Goal: Find specific page/section: Find specific page/section

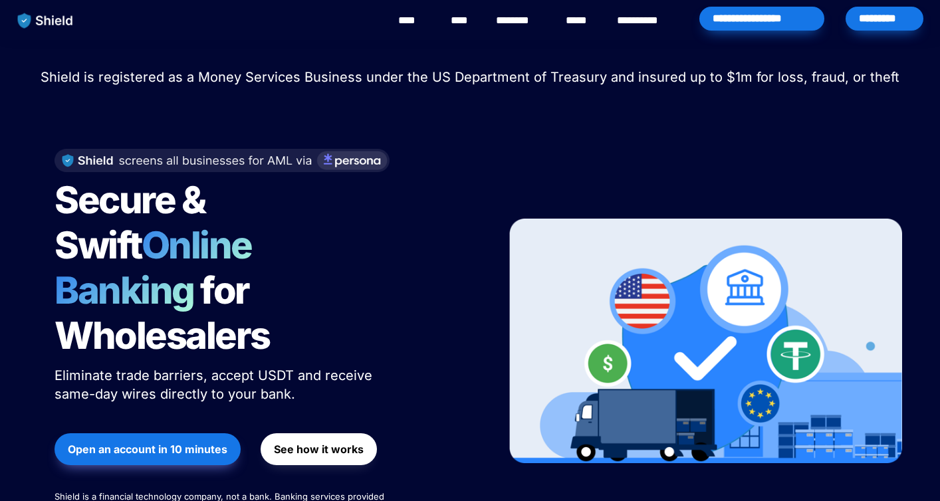
click at [890, 23] on div "*********" at bounding box center [884, 19] width 78 height 24
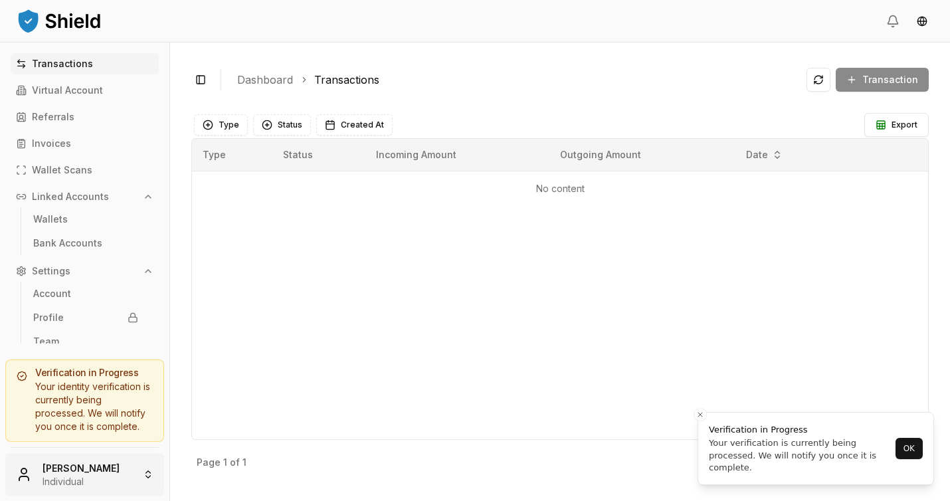
click at [144, 469] on html "Transactions Virtual Account Referrals Invoices Wallet Scans Linked Accounts Wa…" at bounding box center [475, 250] width 950 height 501
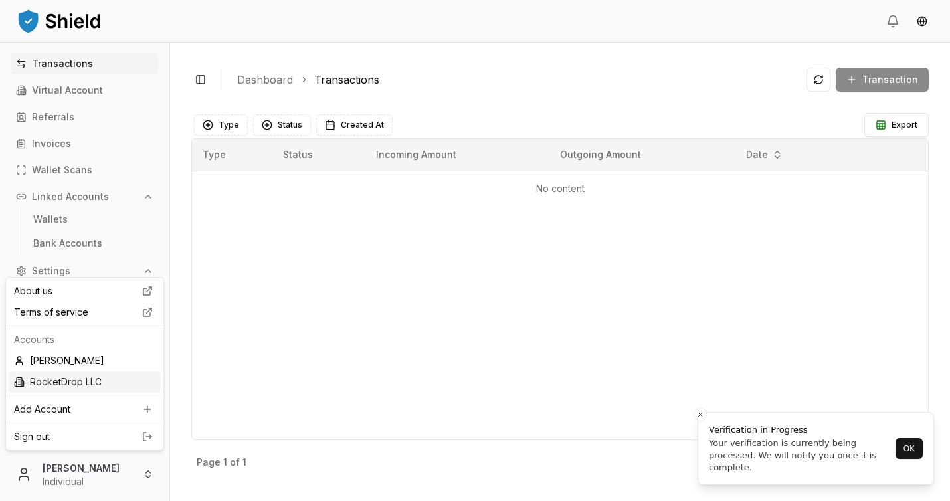
click at [82, 386] on div "RocketDrop LLC" at bounding box center [85, 381] width 152 height 21
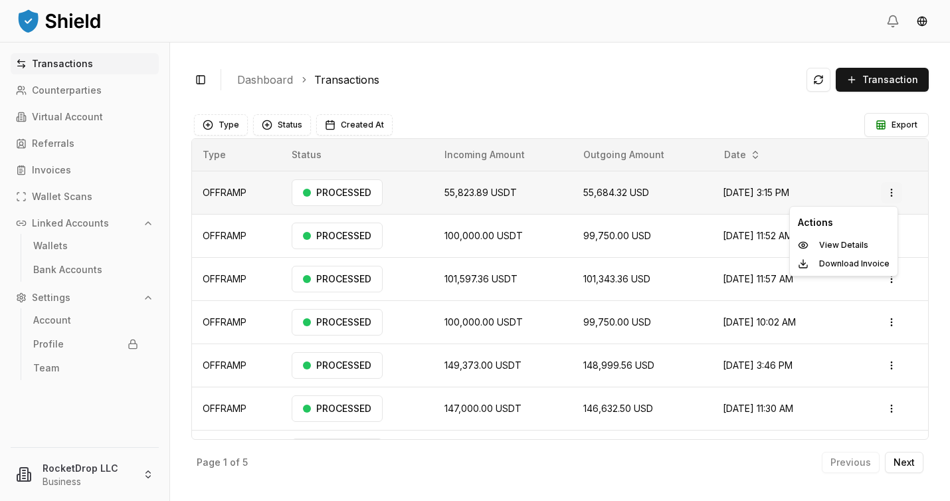
click at [888, 194] on html "Transactions Counterparties Virtual Account Referrals Invoices Wallet Scans Lin…" at bounding box center [475, 250] width 950 height 501
click at [852, 249] on p "View Details" at bounding box center [843, 245] width 49 height 8
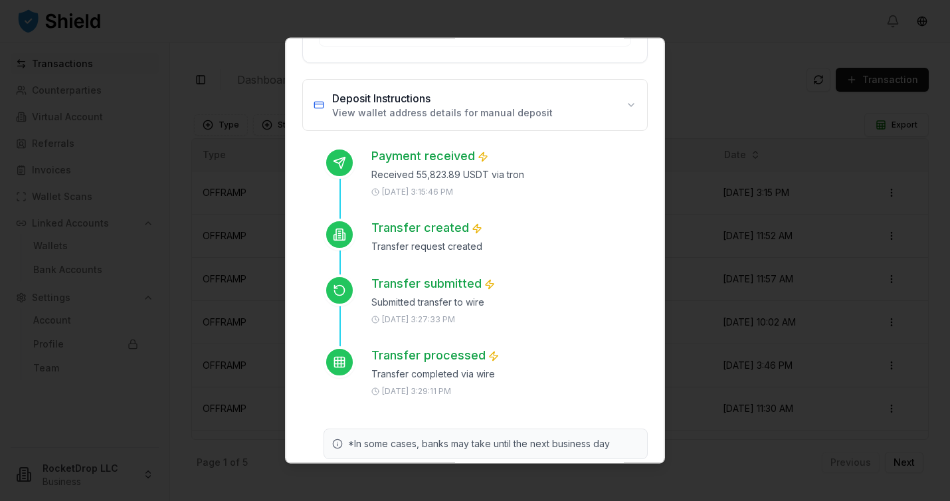
scroll to position [433, 0]
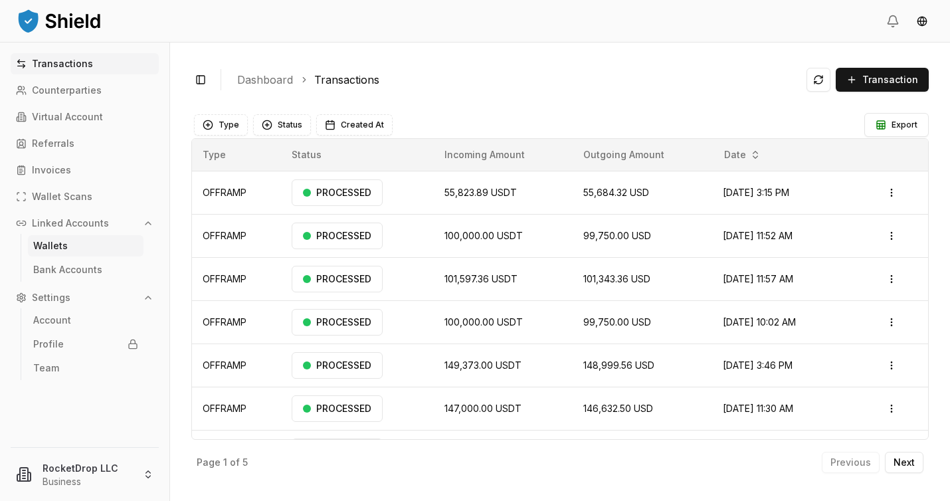
click at [68, 245] on link "Wallets" at bounding box center [86, 245] width 116 height 21
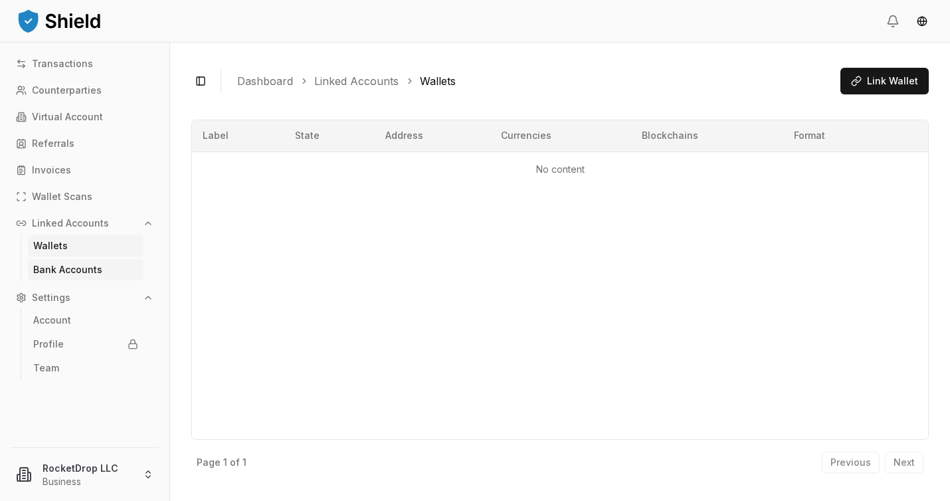
click at [48, 267] on p "Bank Accounts" at bounding box center [67, 269] width 69 height 9
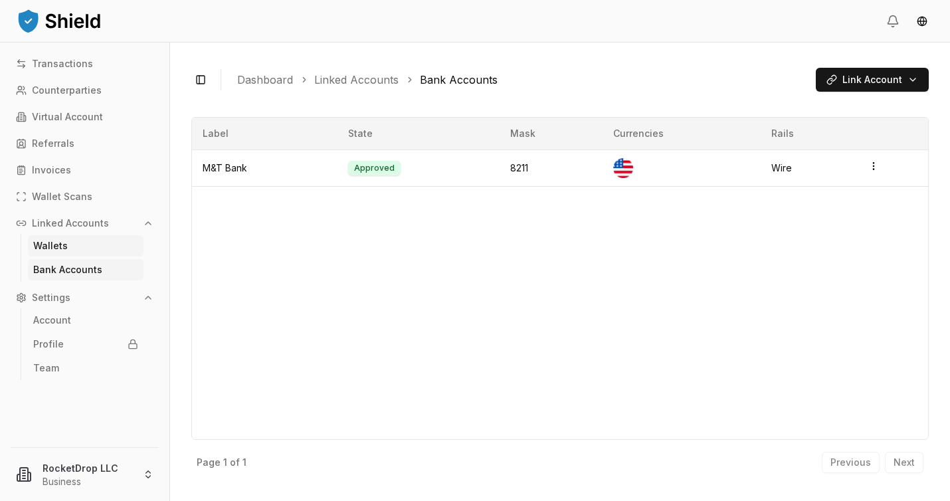
click at [84, 237] on link "Wallets" at bounding box center [86, 245] width 116 height 21
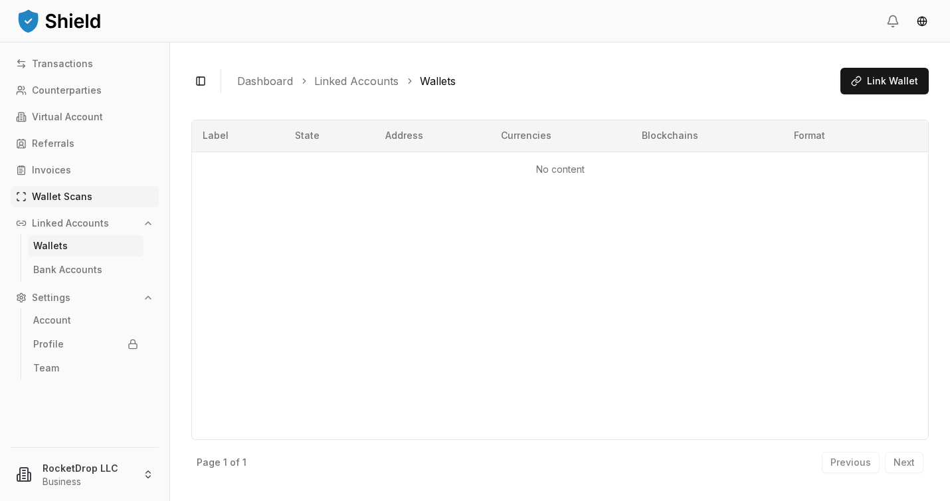
click at [120, 187] on link "Wallet Scans" at bounding box center [85, 196] width 148 height 21
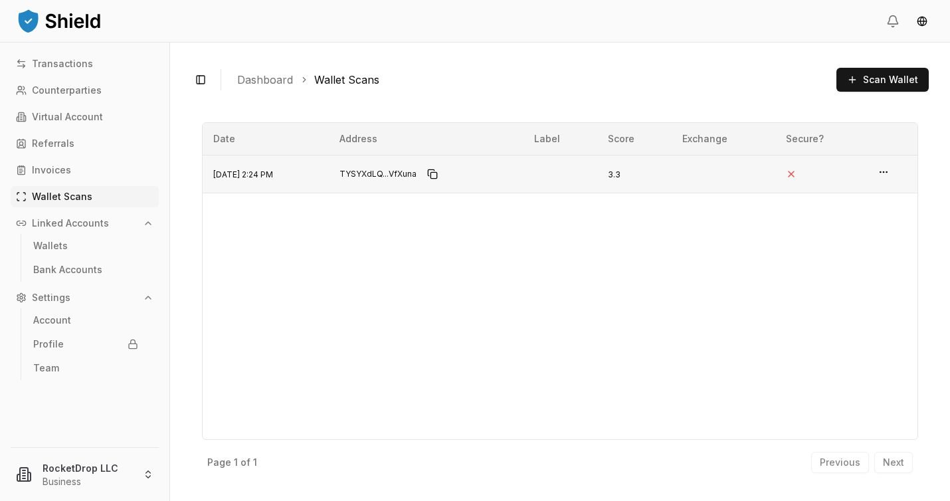
click at [413, 179] on span "TYSYXdLQ...VfXuna" at bounding box center [378, 174] width 77 height 11
click at [882, 175] on icon "button" at bounding box center [884, 172] width 11 height 11
click at [857, 148] on p "View Details" at bounding box center [840, 146] width 58 height 9
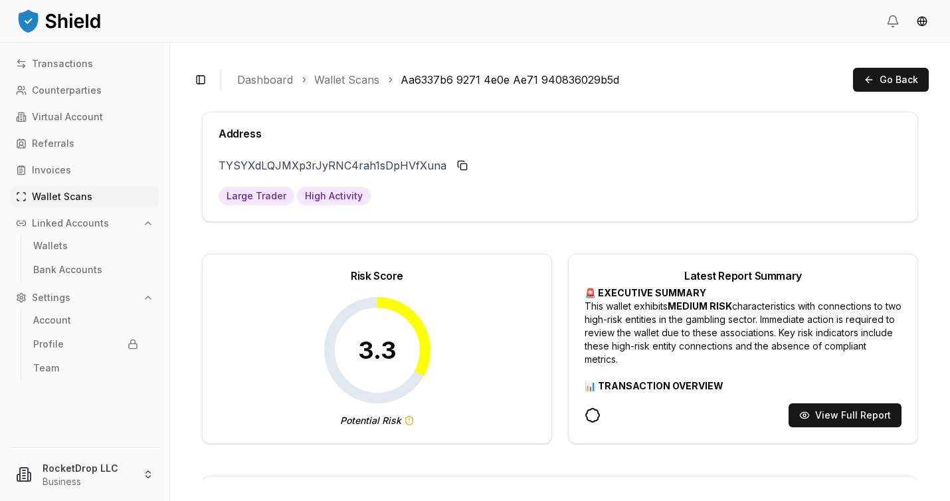
click at [84, 157] on div "Transactions Counterparties Virtual Account Referrals Invoices Wallet Scans Lin…" at bounding box center [84, 242] width 169 height 378
click at [75, 165] on link "Invoices" at bounding box center [85, 169] width 148 height 21
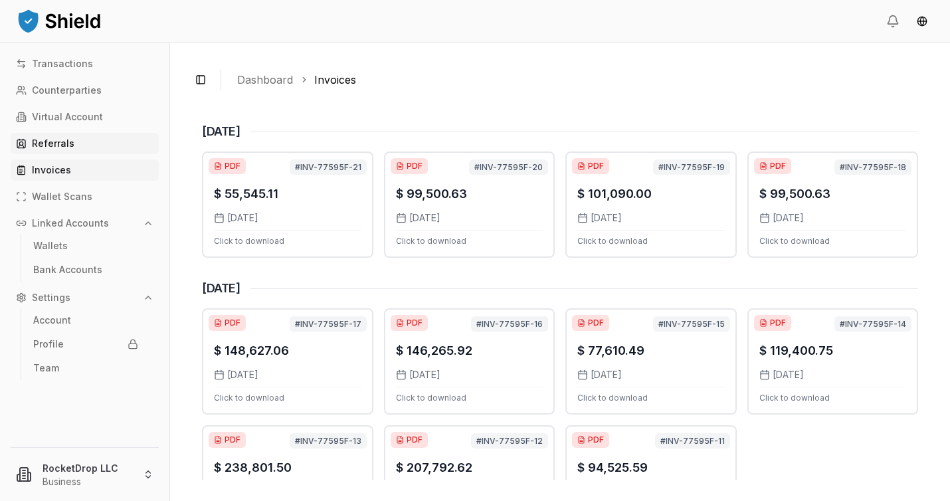
click at [62, 133] on link "Referrals" at bounding box center [85, 143] width 148 height 21
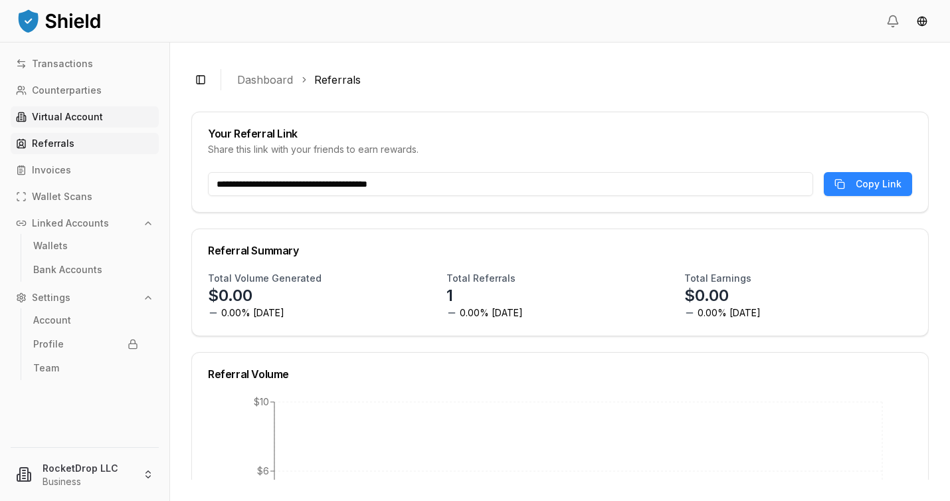
click at [110, 115] on link "Virtual Account" at bounding box center [85, 116] width 148 height 21
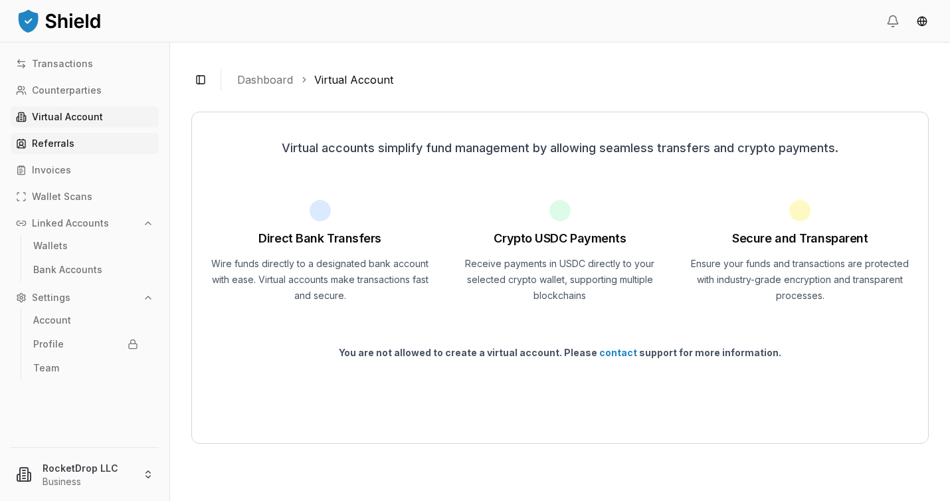
click at [90, 145] on link "Referrals" at bounding box center [85, 143] width 148 height 21
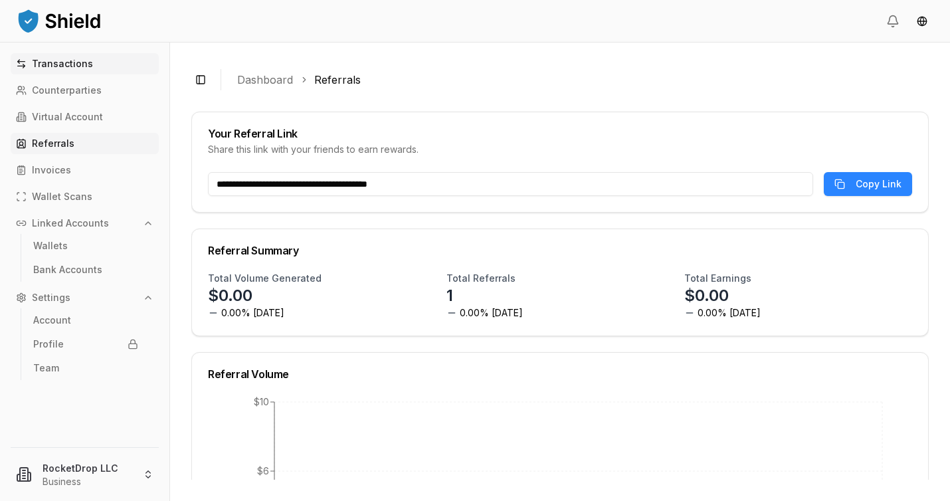
click at [76, 68] on p "Transactions" at bounding box center [62, 63] width 61 height 9
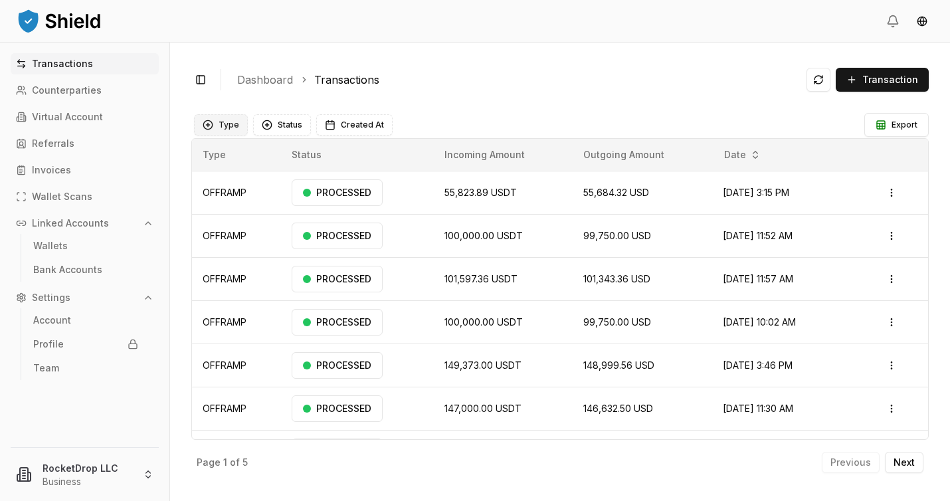
click at [224, 133] on button "Type" at bounding box center [221, 124] width 54 height 21
click at [206, 178] on div "Suggestions" at bounding box center [208, 180] width 11 height 11
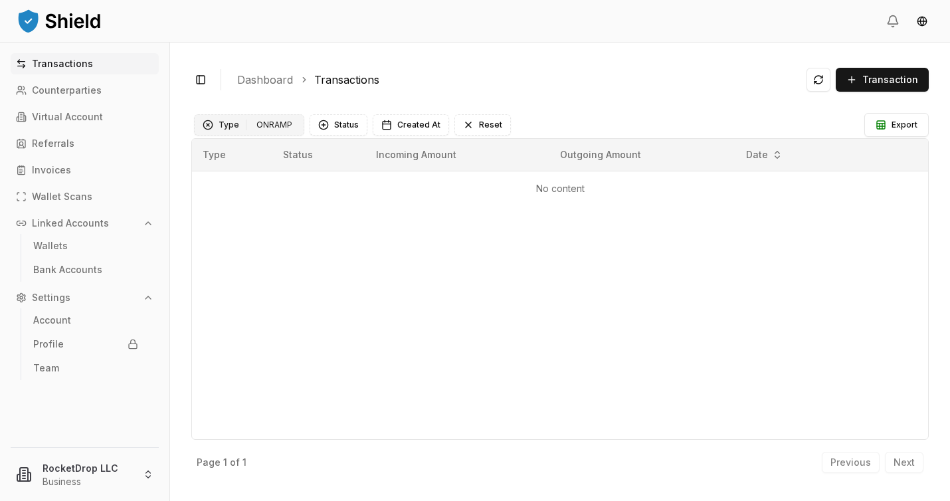
click at [207, 128] on div "Clear Type filter" at bounding box center [208, 125] width 11 height 11
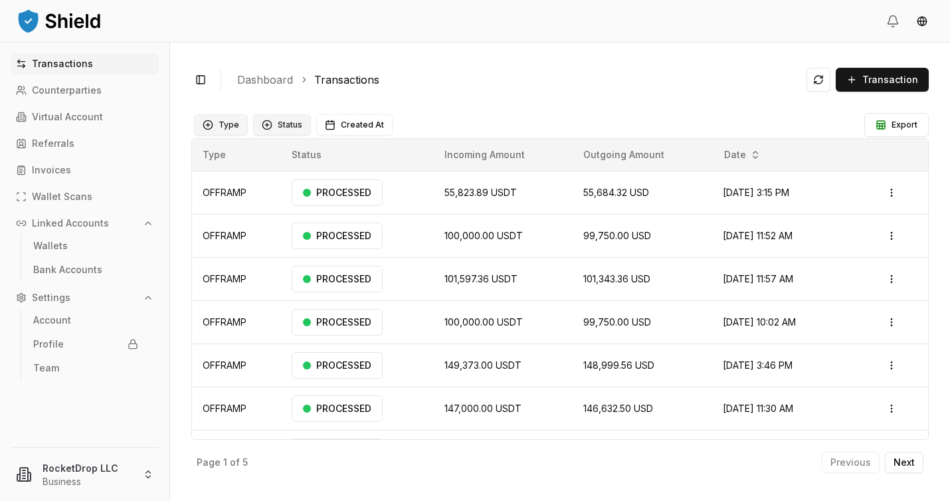
click at [273, 128] on button "Status" at bounding box center [282, 124] width 58 height 21
click at [615, 76] on ol "Dashboard Transactions" at bounding box center [516, 80] width 559 height 16
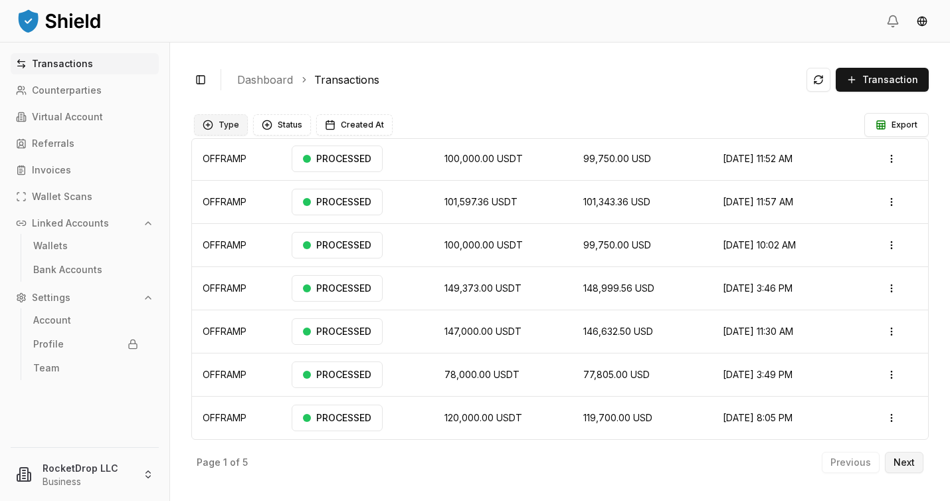
click at [908, 470] on button "Next" at bounding box center [904, 462] width 39 height 21
